Goal: Information Seeking & Learning: Learn about a topic

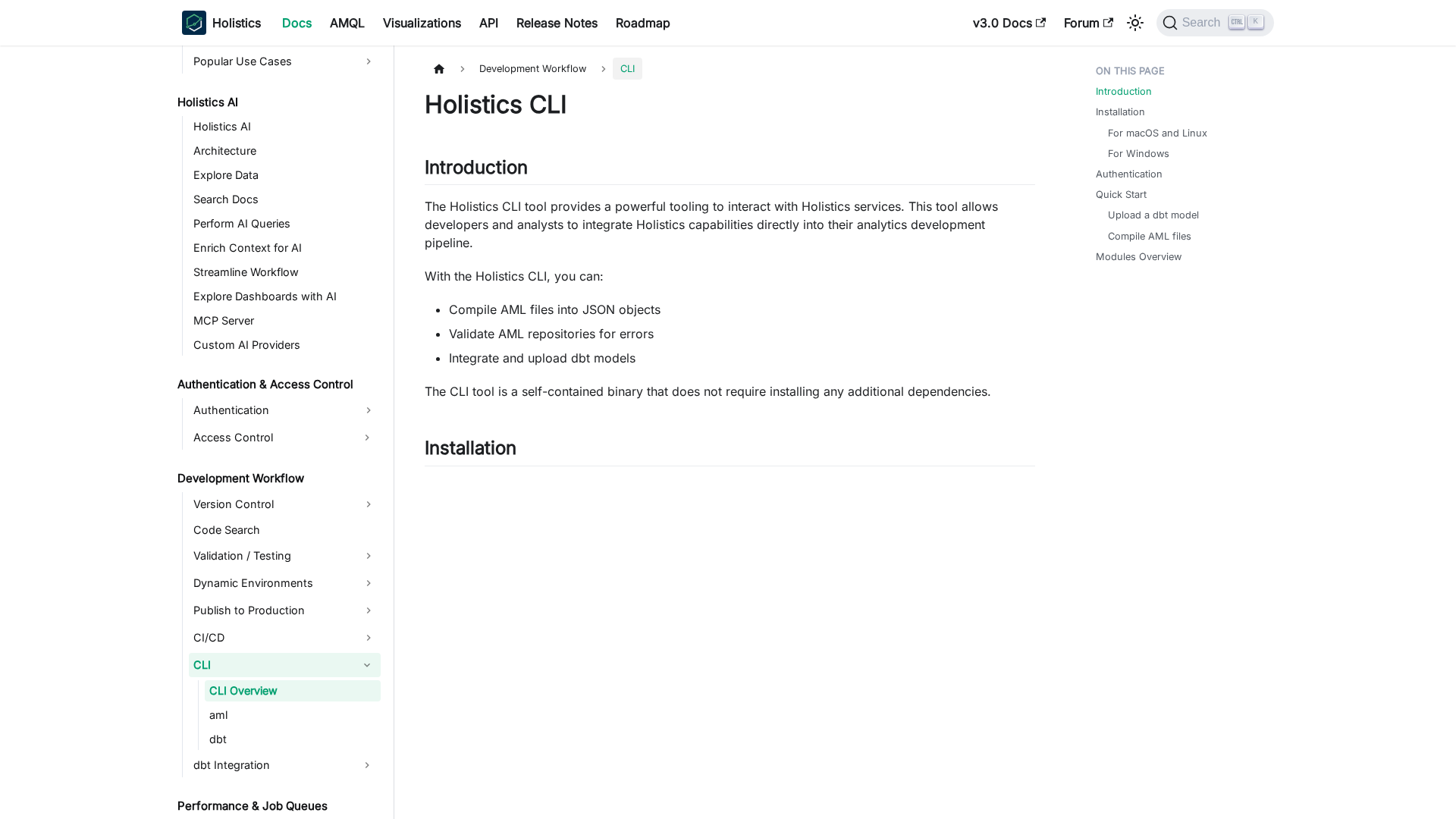
scroll to position [774, 0]
